Goal: Find contact information: Find contact information

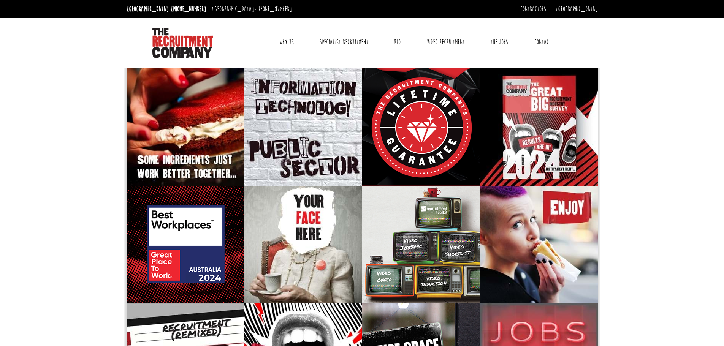
click at [548, 41] on link "Contact" at bounding box center [543, 42] width 28 height 19
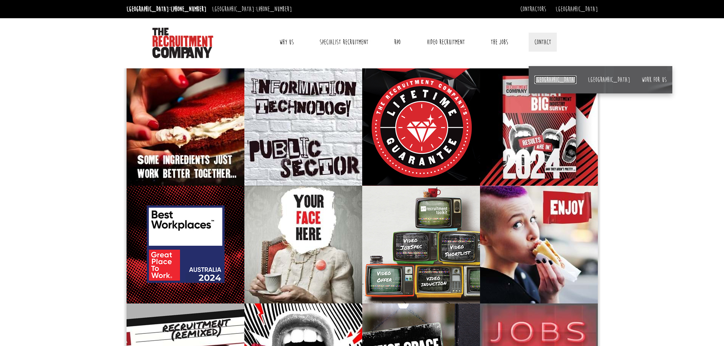
click at [540, 78] on link "[GEOGRAPHIC_DATA]" at bounding box center [555, 80] width 42 height 8
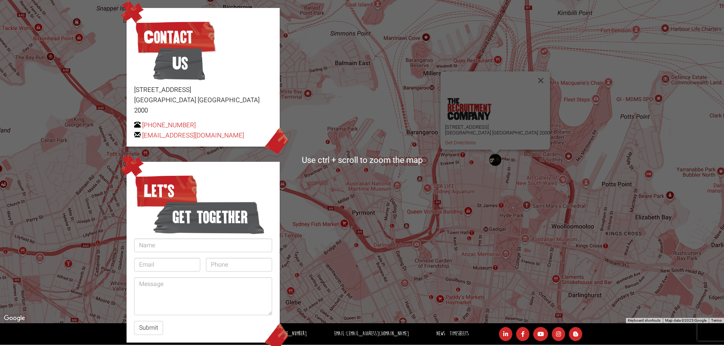
scroll to position [110, 0]
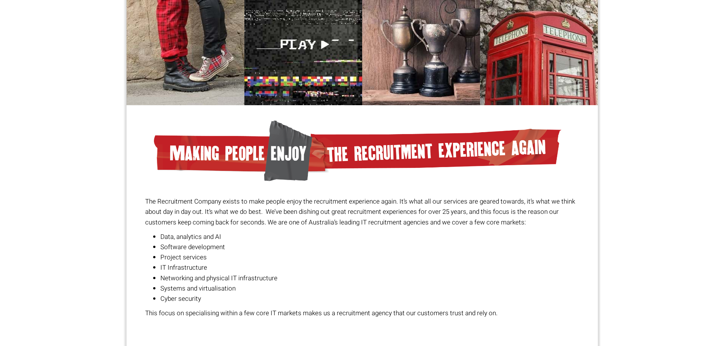
scroll to position [500, 0]
